Goal: Task Accomplishment & Management: Manage account settings

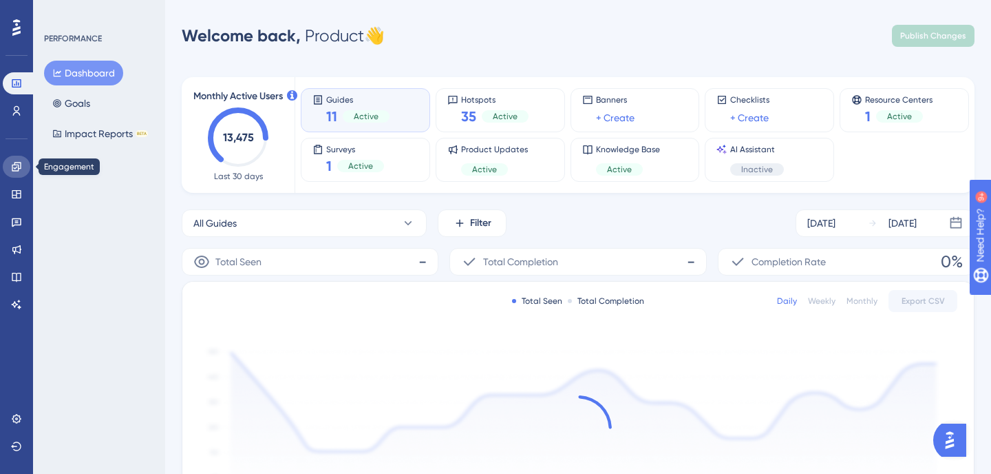
click at [18, 167] on icon at bounding box center [16, 166] width 9 height 9
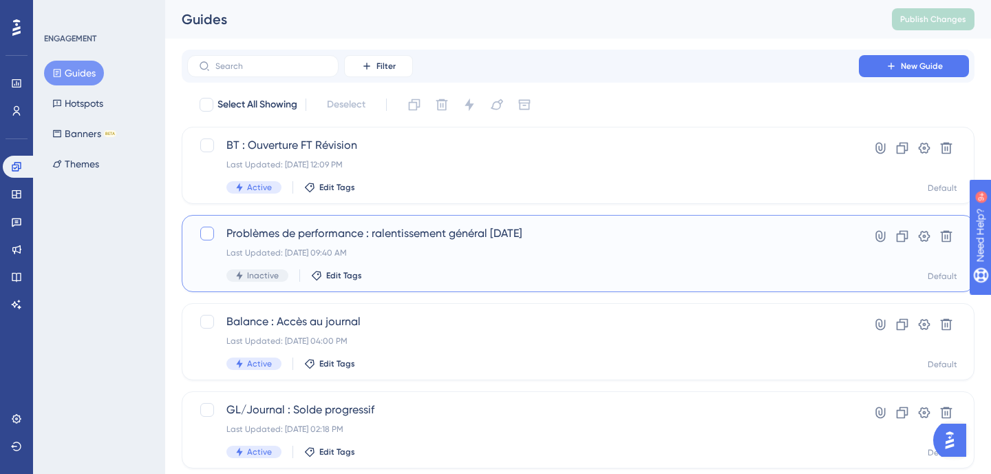
click at [206, 235] on div at bounding box center [207, 233] width 14 height 14
checkbox input "true"
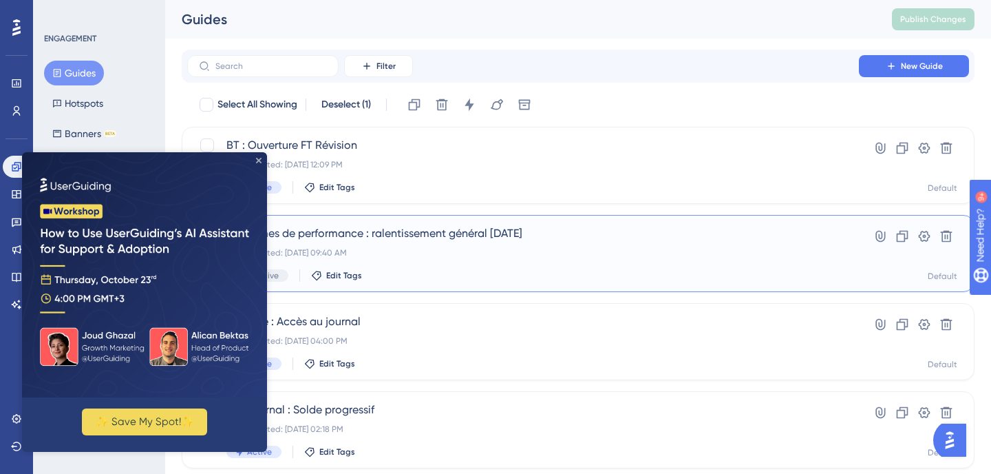
drag, startPoint x: 258, startPoint y: 158, endPoint x: 283, endPoint y: 310, distance: 153.5
click at [258, 158] on icon "Close Preview" at bounding box center [259, 161] width 6 height 6
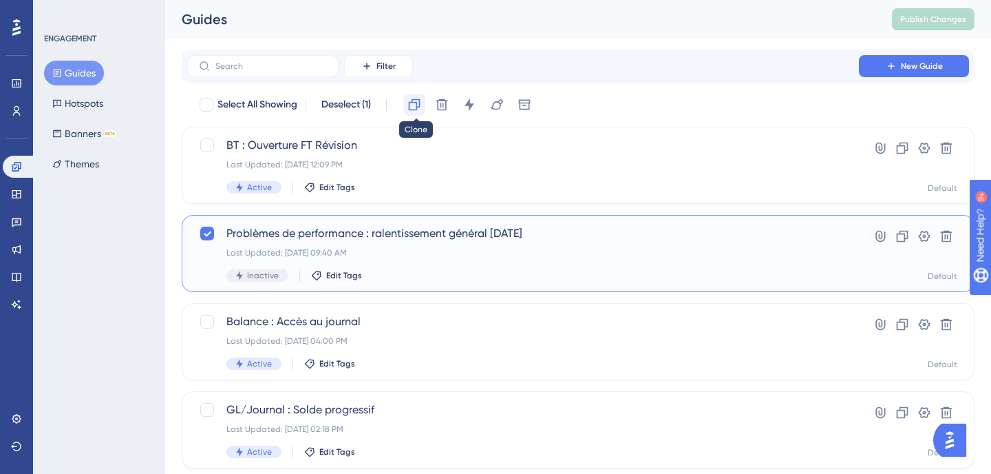
click at [416, 106] on icon at bounding box center [415, 105] width 14 height 14
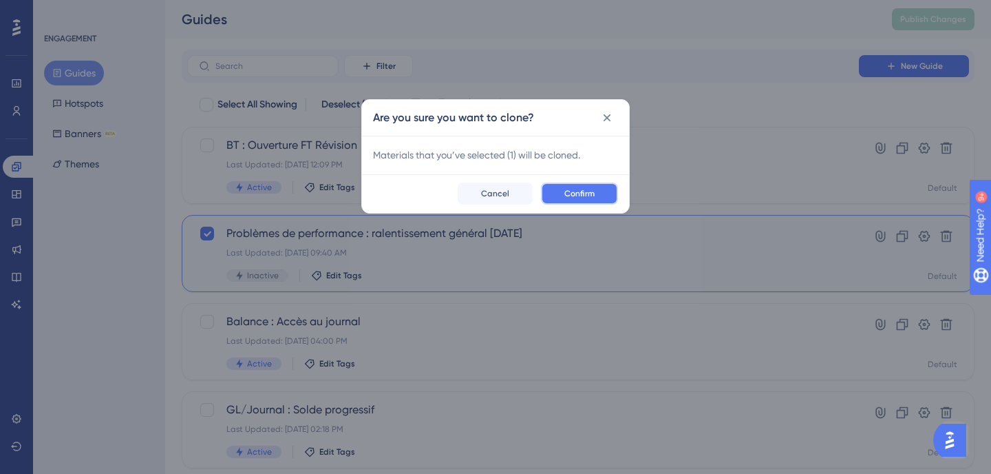
click at [587, 193] on span "Confirm" at bounding box center [580, 193] width 30 height 11
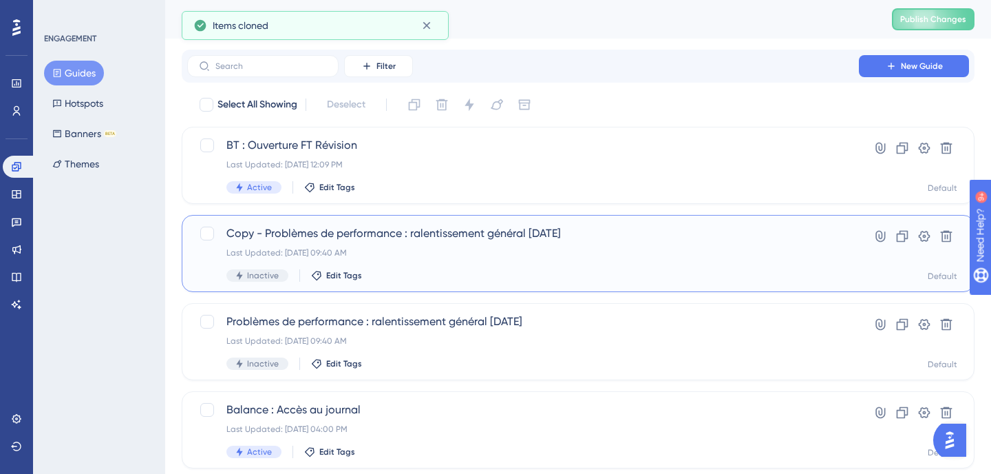
click at [402, 235] on span "Copy - Problèmes de performance : ralentissement général 09/10/25" at bounding box center [522, 233] width 593 height 17
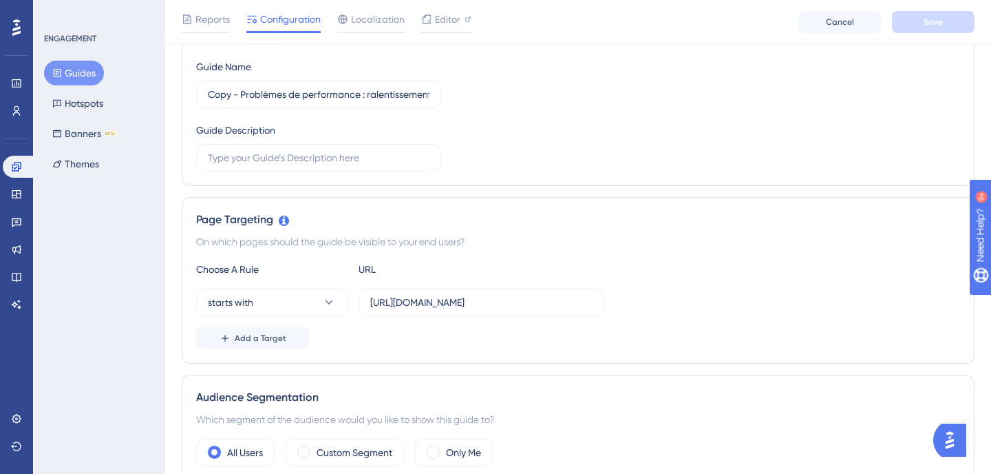
scroll to position [166, 0]
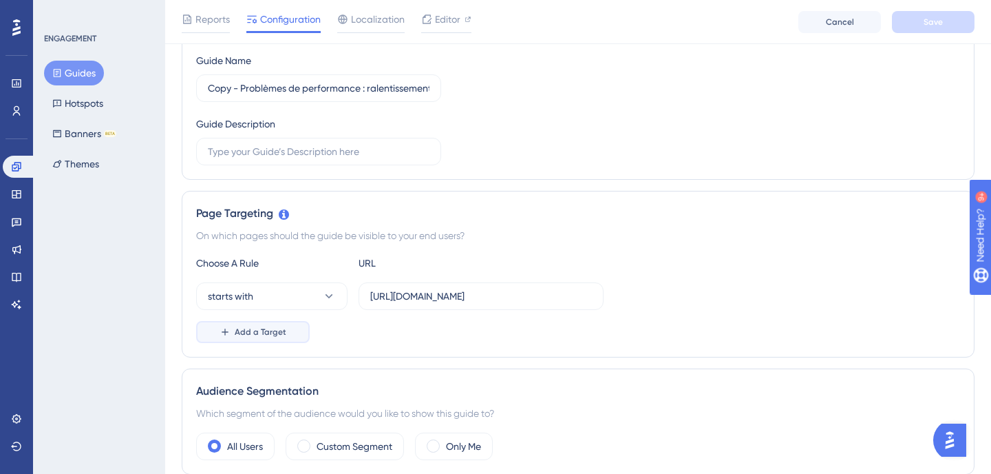
click at [235, 330] on span "Add a Target" at bounding box center [261, 331] width 52 height 11
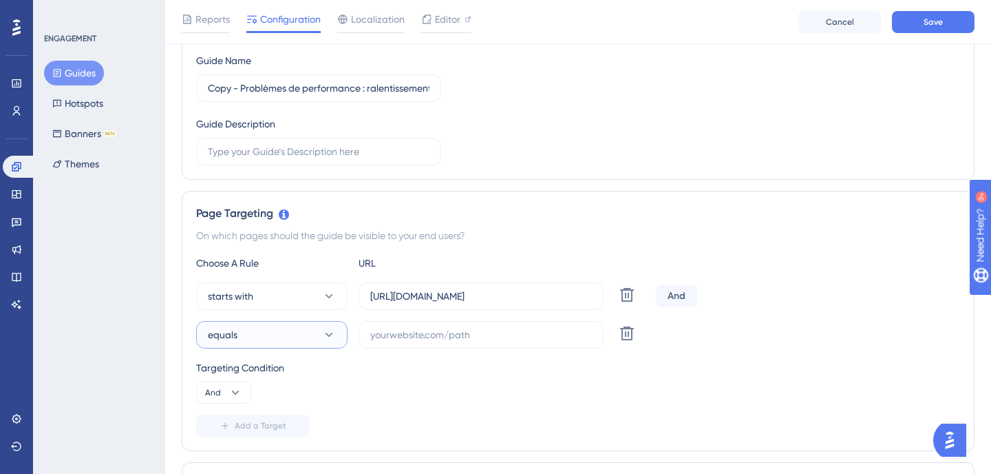
click at [264, 339] on button "equals" at bounding box center [271, 335] width 151 height 28
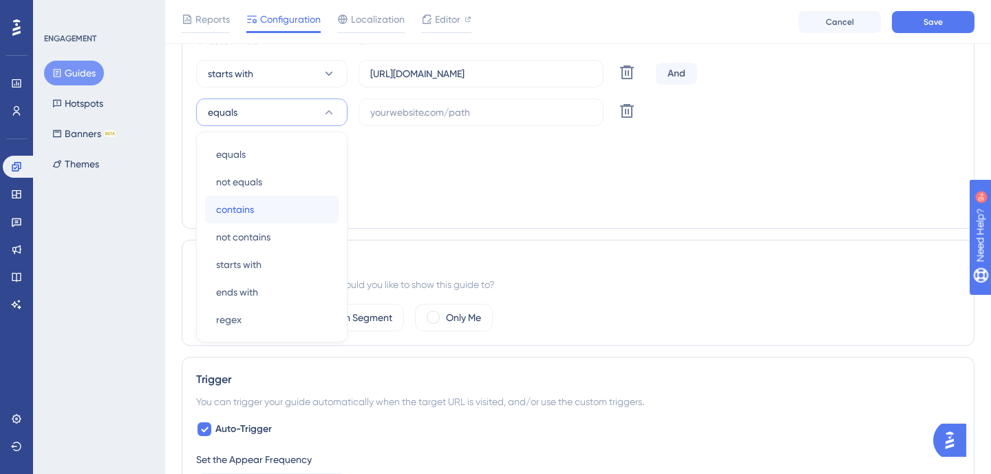
click at [250, 213] on span "contains" at bounding box center [235, 209] width 38 height 17
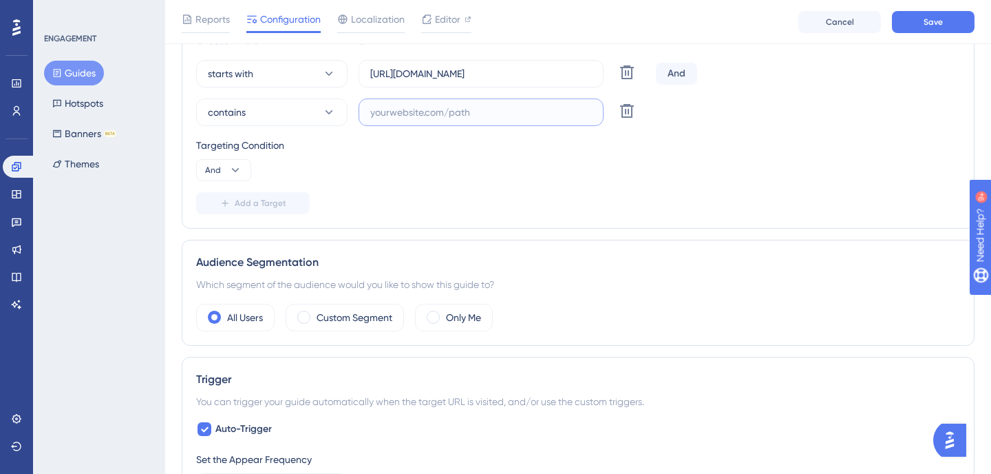
click at [411, 107] on input "text" at bounding box center [481, 112] width 222 height 15
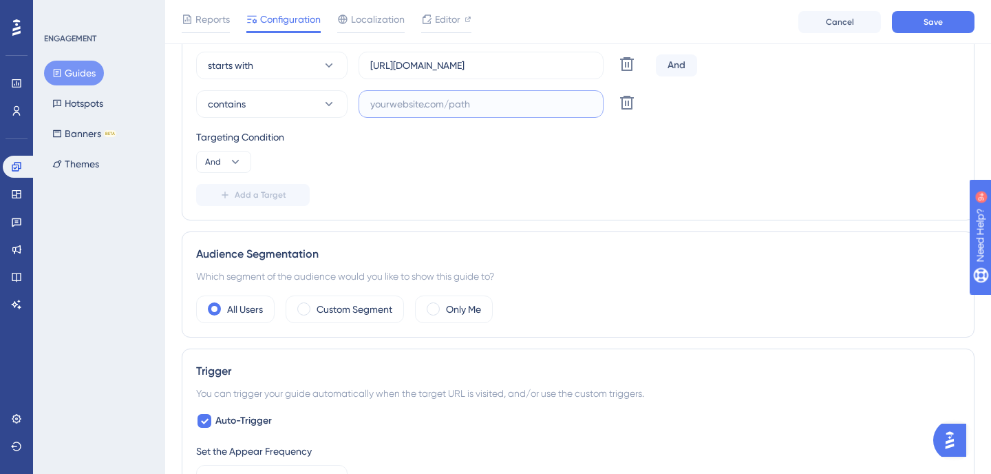
scroll to position [392, 0]
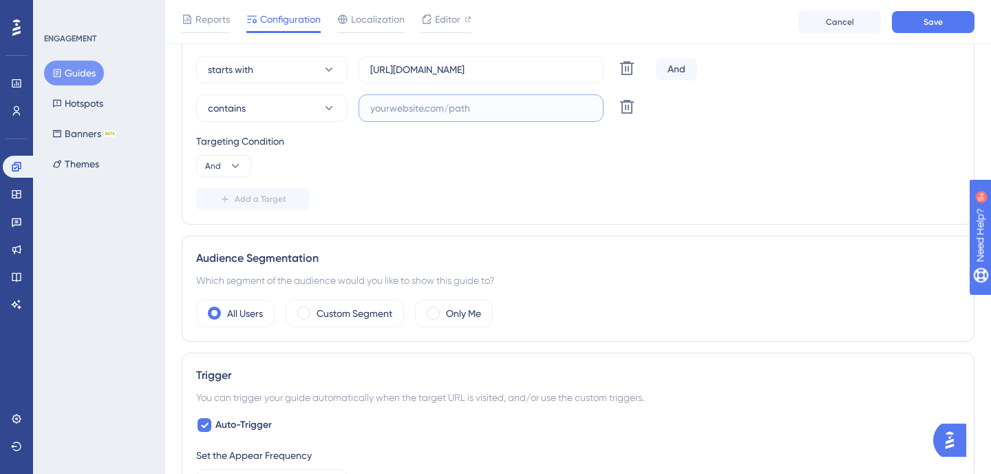
paste input "eportal"
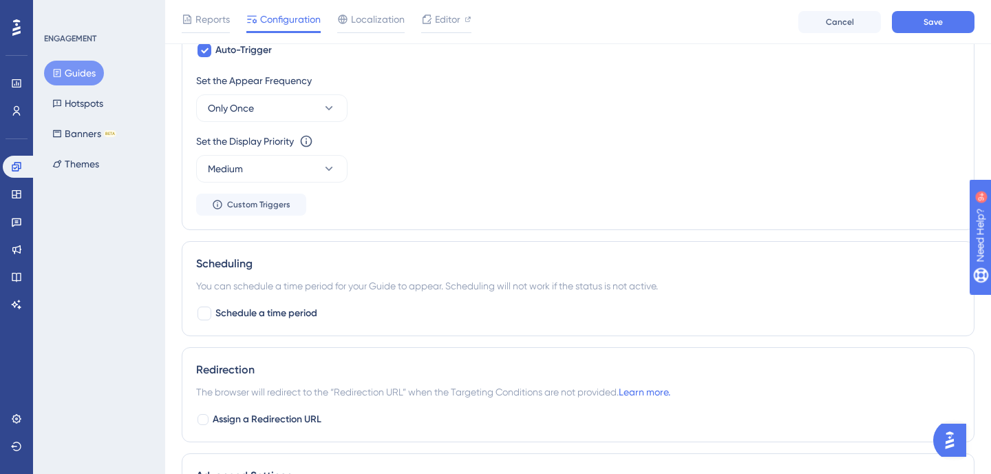
scroll to position [772, 0]
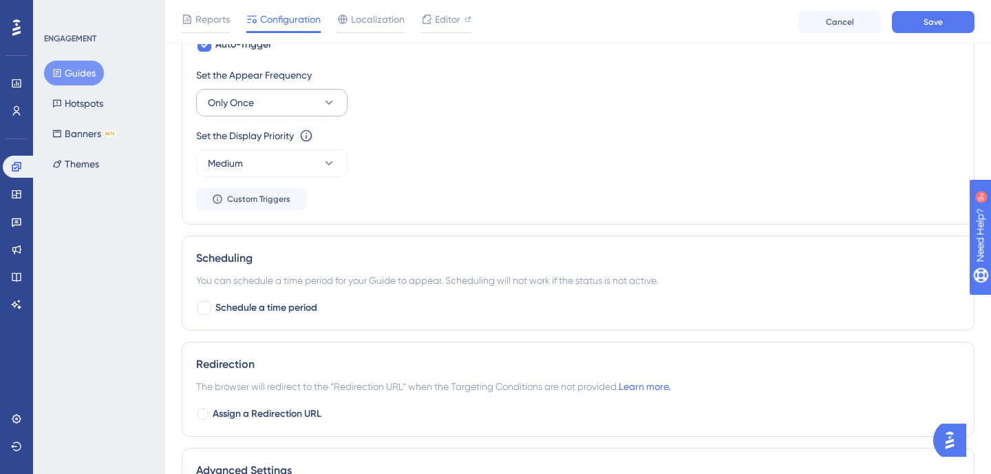
type input "eportal"
click at [326, 107] on icon at bounding box center [329, 103] width 14 height 14
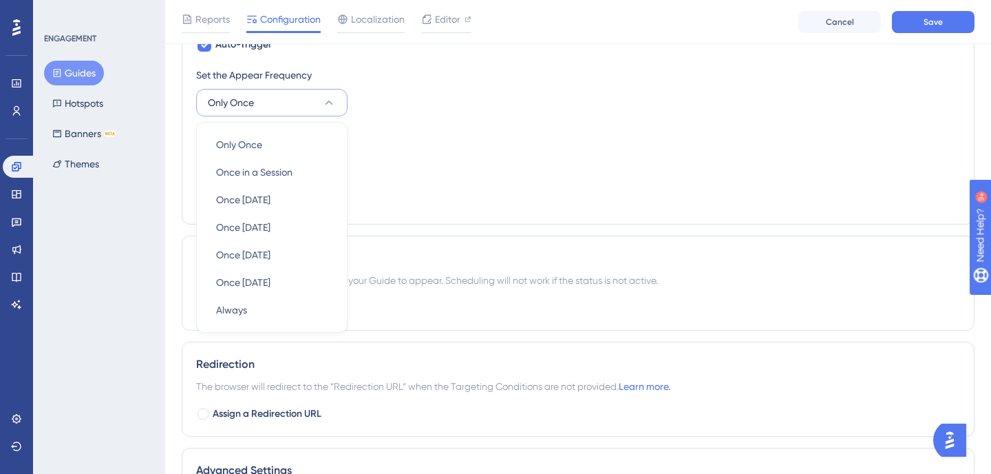
scroll to position [763, 0]
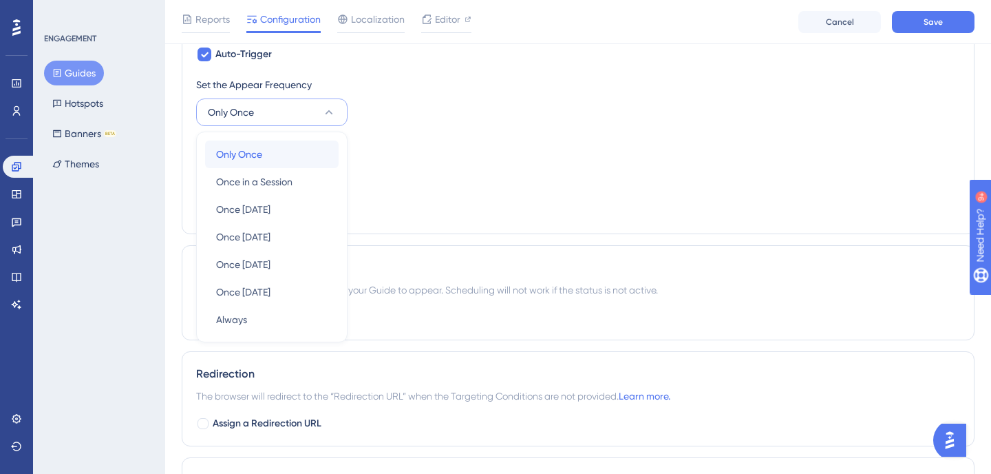
click at [251, 154] on span "Only Once" at bounding box center [239, 154] width 46 height 17
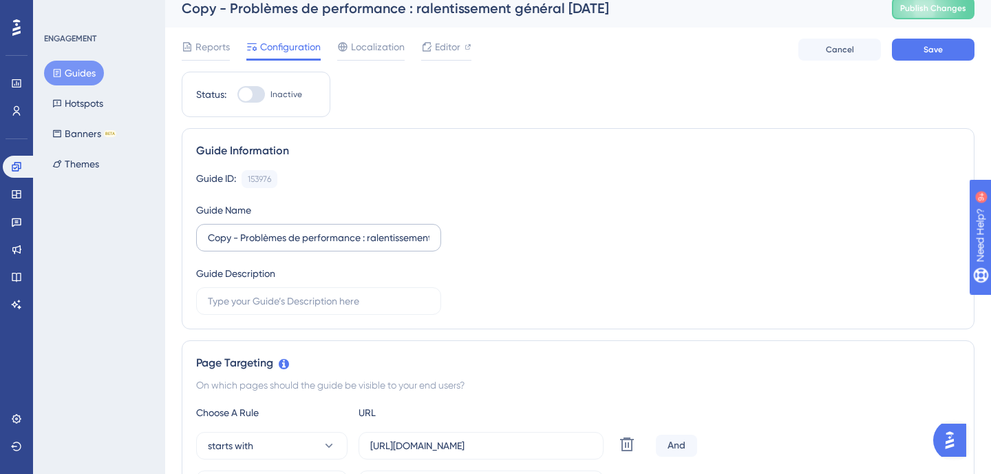
scroll to position [5, 0]
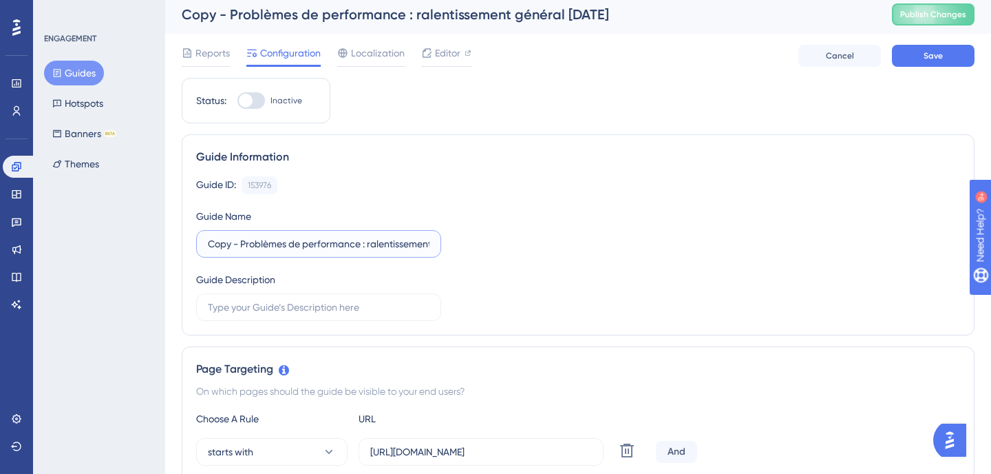
click at [225, 244] on input "Copy - Problèmes de performance : ralentissement général 09/10/25" at bounding box center [319, 243] width 222 height 15
drag, startPoint x: 207, startPoint y: 244, endPoint x: 258, endPoint y: 244, distance: 51.6
click at [257, 244] on label "Copy - Problèmes de performance : ralentissement général 09/10/25" at bounding box center [318, 244] width 245 height 28
click at [257, 244] on input "Copy - Problèmes de performance : ralentissement général 09/10/25" at bounding box center [319, 243] width 222 height 15
click at [254, 244] on input "Copy - Problèmes de performance : ralentissement général 09/10/25" at bounding box center [319, 243] width 222 height 15
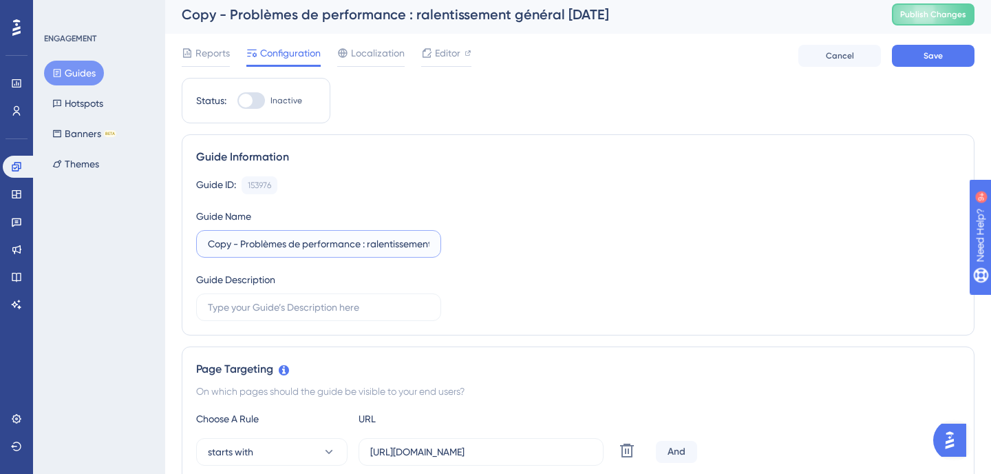
click at [254, 244] on input "Copy - Problèmes de performance : ralentissement général 09/10/25" at bounding box center [319, 243] width 222 height 15
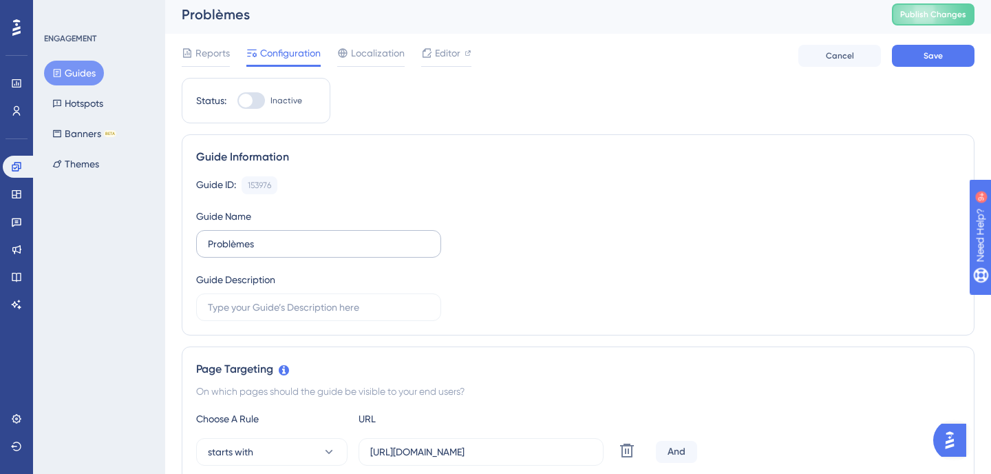
click at [308, 252] on label "Problèmes" at bounding box center [318, 244] width 245 height 28
click at [308, 251] on input "Problèmes" at bounding box center [319, 243] width 222 height 15
click at [308, 252] on label "Problèmes" at bounding box center [318, 244] width 245 height 28
click at [308, 251] on input "Problèmes" at bounding box center [319, 243] width 222 height 15
click at [308, 252] on label "Problèmes" at bounding box center [318, 244] width 245 height 28
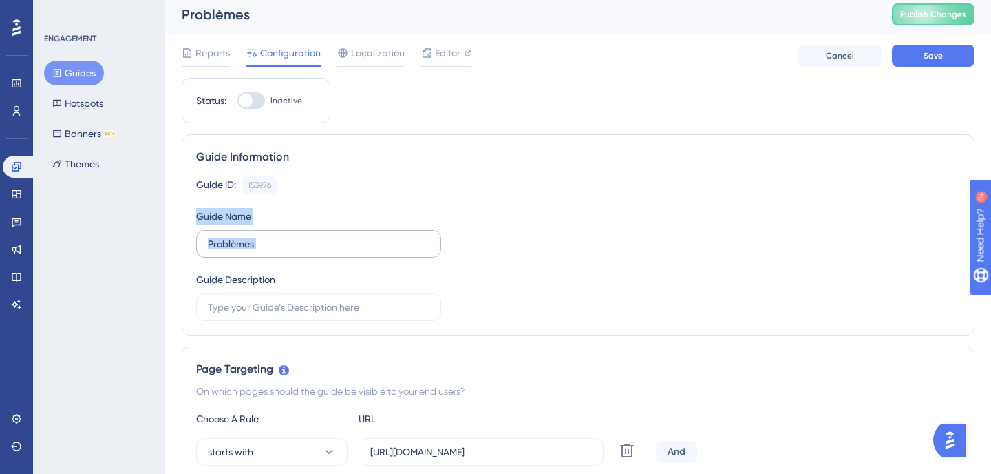
click at [308, 251] on input "Problèmes" at bounding box center [319, 243] width 222 height 15
click at [282, 249] on input "Problèmes" at bounding box center [319, 243] width 222 height 15
click at [246, 246] on input "Problèmes" at bounding box center [319, 243] width 222 height 15
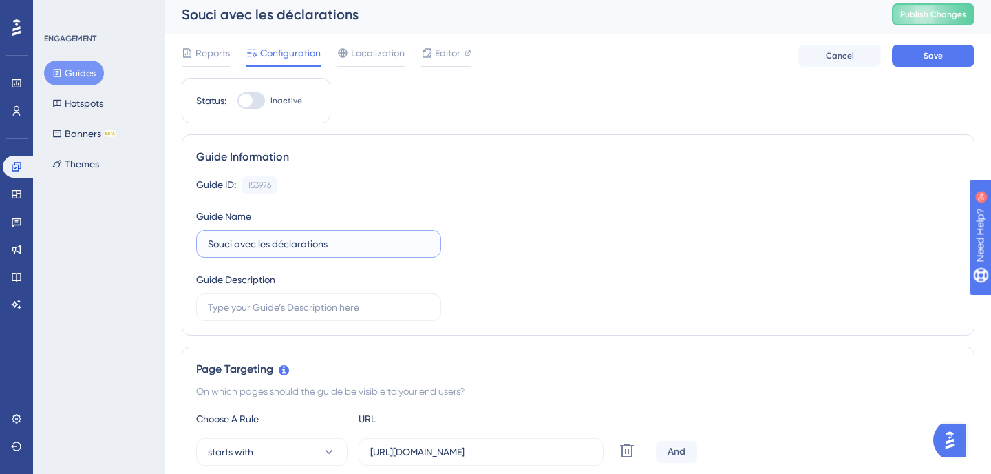
scroll to position [0, 0]
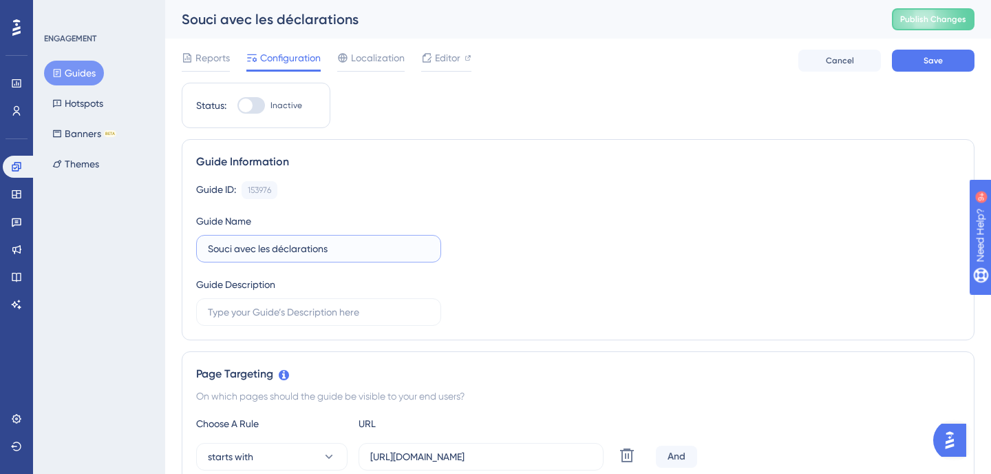
drag, startPoint x: 270, startPoint y: 248, endPoint x: 196, endPoint y: 250, distance: 74.4
click at [196, 250] on div "Guide Information Guide ID: 153976 Copy Guide Name Souci avec les déclarations …" at bounding box center [578, 239] width 793 height 201
click at [258, 250] on input "bug déclarations" at bounding box center [319, 248] width 222 height 15
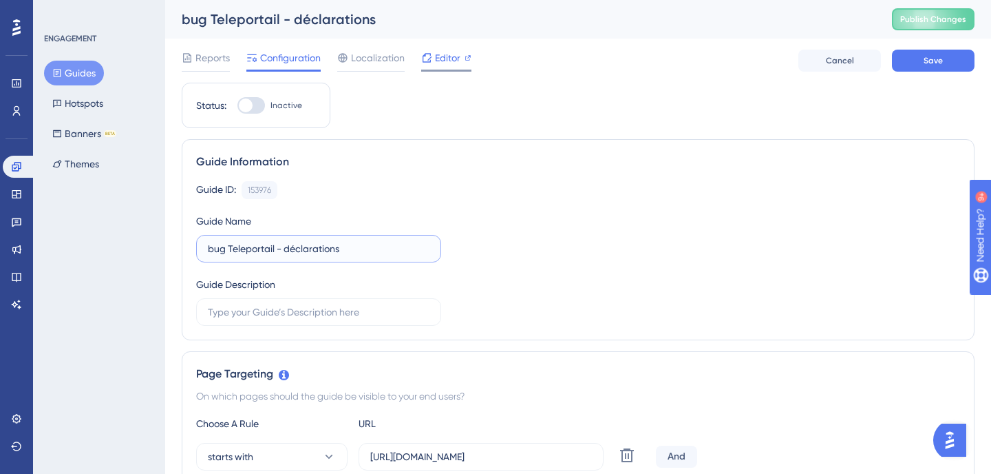
type input "bug Teleportail - déclarations"
click at [437, 59] on span "Editor" at bounding box center [447, 58] width 25 height 17
click at [919, 63] on button "Save" at bounding box center [933, 61] width 83 height 22
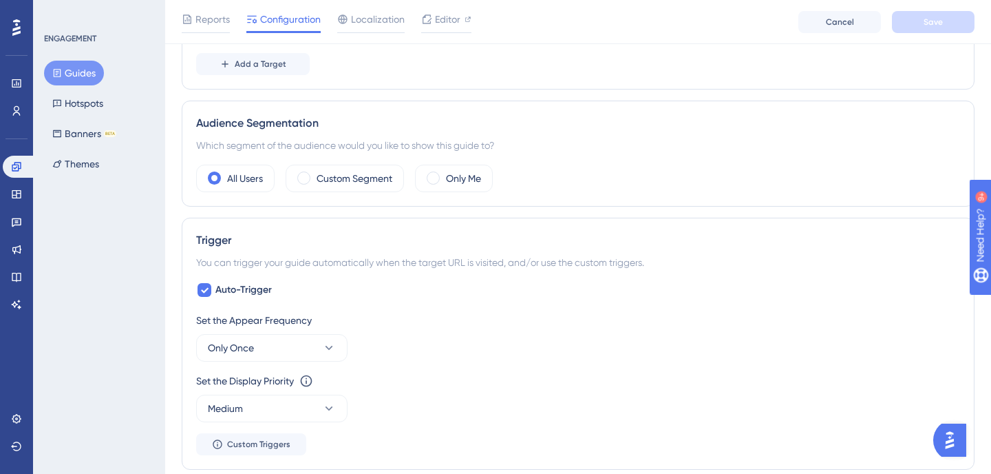
scroll to position [58, 0]
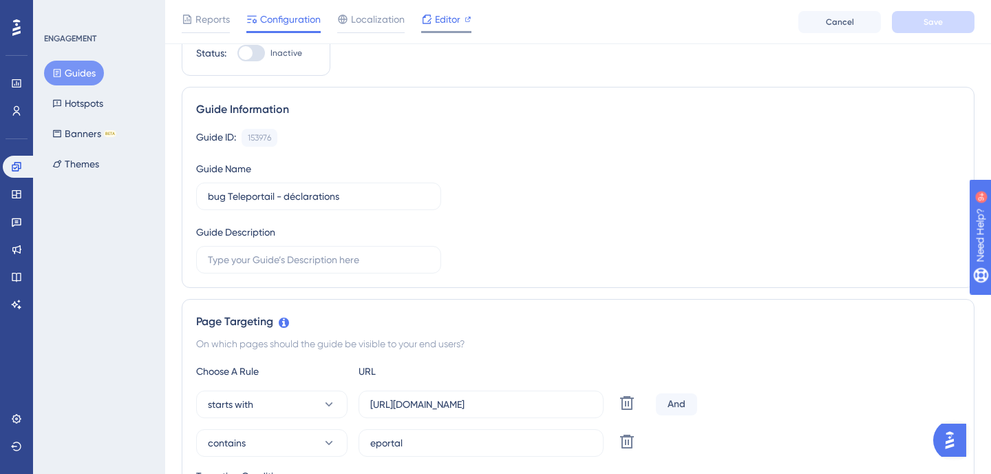
click at [439, 22] on span "Editor" at bounding box center [447, 19] width 25 height 17
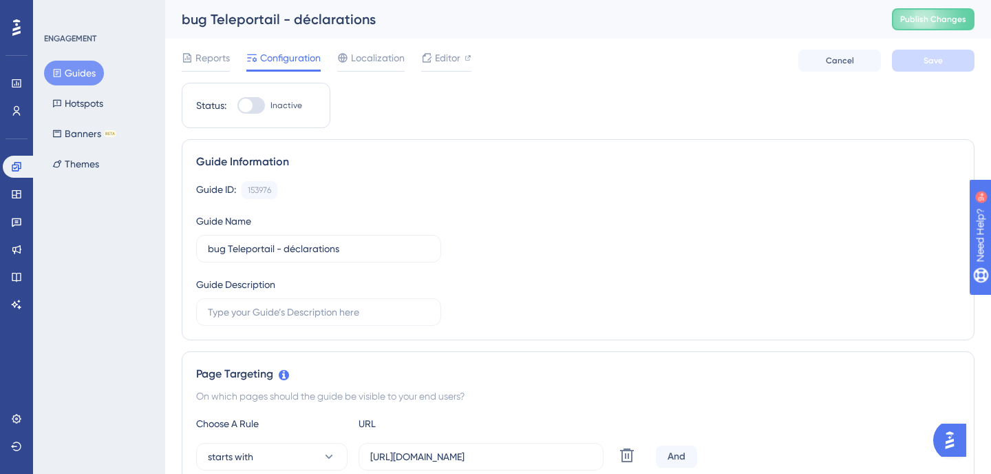
click at [255, 107] on div at bounding box center [252, 105] width 28 height 17
click at [238, 106] on input "Inactive" at bounding box center [237, 105] width 1 height 1
checkbox input "true"
click at [359, 246] on input "bug Teleportail - déclarations" at bounding box center [319, 248] width 222 height 15
type input "bug Teleportail - déclarations 13/10/25"
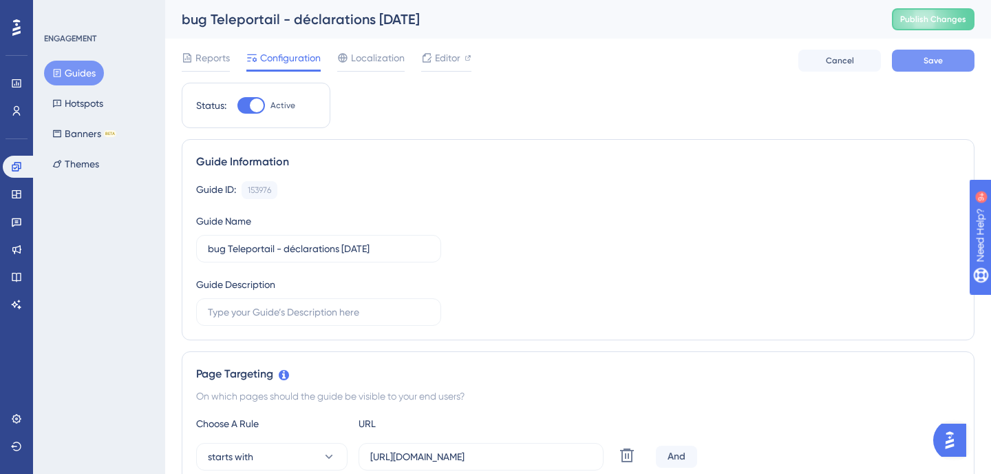
click at [922, 51] on button "Save" at bounding box center [933, 61] width 83 height 22
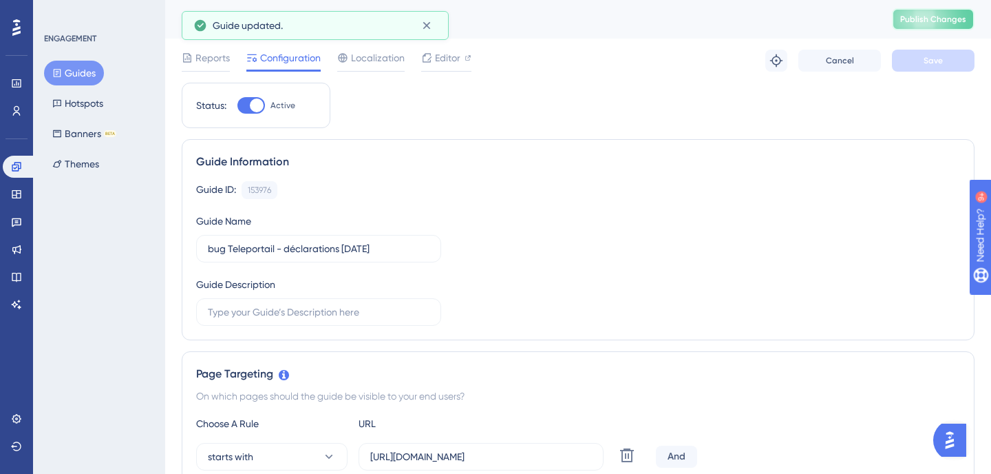
click at [928, 25] on button "Publish Changes" at bounding box center [933, 19] width 83 height 22
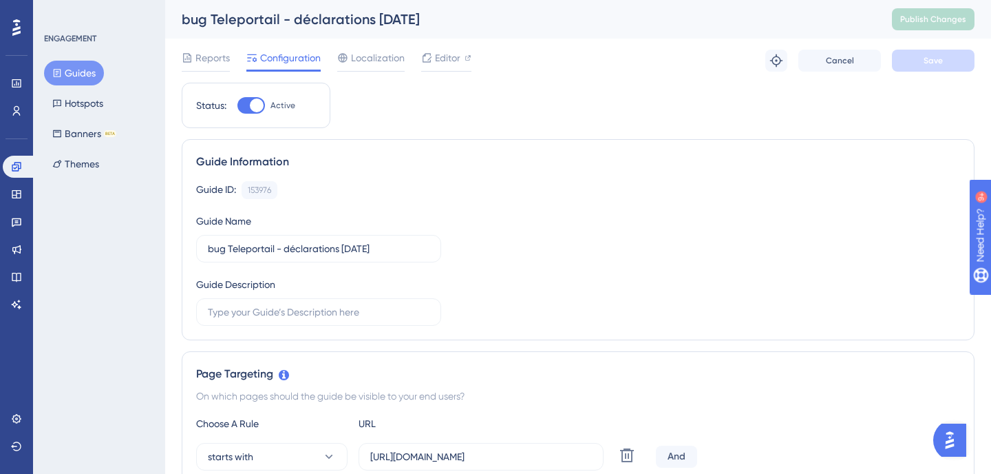
click at [253, 106] on div at bounding box center [257, 105] width 14 height 14
click at [238, 106] on input "Active" at bounding box center [237, 105] width 1 height 1
checkbox input "false"
click at [950, 61] on button "Save" at bounding box center [933, 61] width 83 height 22
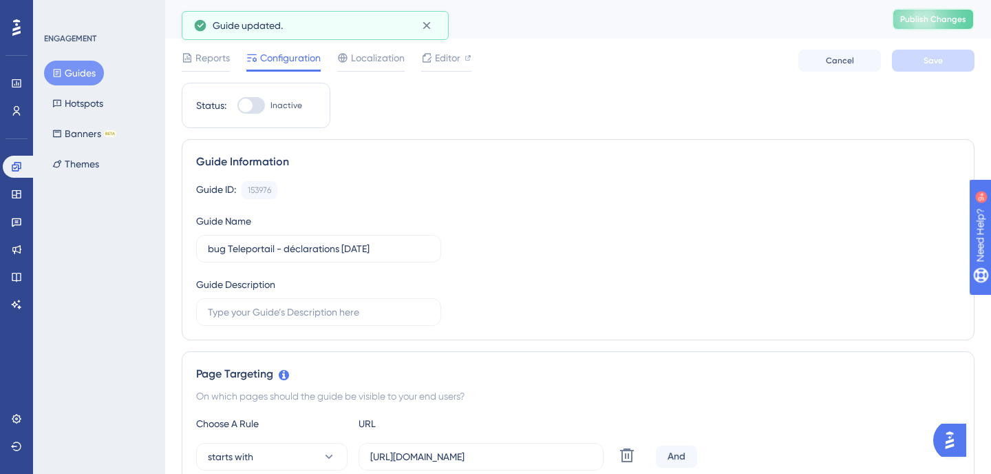
click at [927, 22] on span "Publish Changes" at bounding box center [933, 19] width 66 height 11
